Goal: Find specific page/section: Find specific page/section

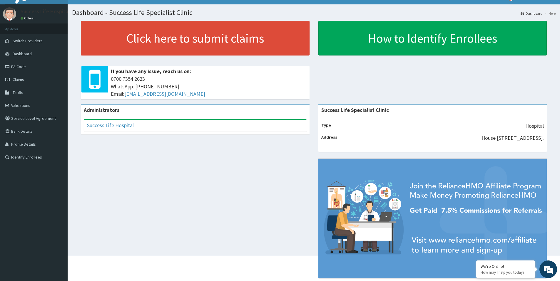
scroll to position [24, 0]
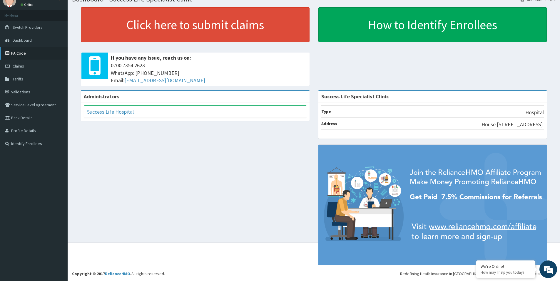
click at [27, 54] on link "PA Code" at bounding box center [34, 53] width 68 height 13
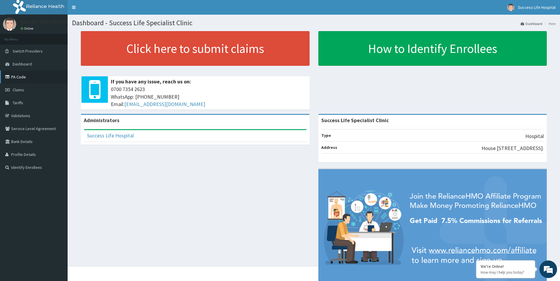
click at [28, 80] on link "PA Code" at bounding box center [34, 76] width 68 height 13
click at [21, 76] on link "PA Code" at bounding box center [34, 76] width 68 height 13
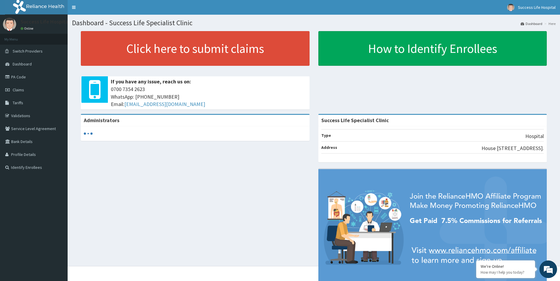
click at [17, 77] on link "PA Code" at bounding box center [34, 76] width 68 height 13
